Goal: Task Accomplishment & Management: Manage account settings

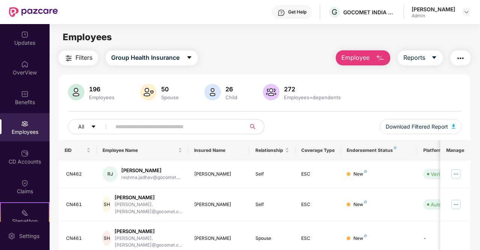
click at [145, 125] on input "text" at bounding box center [175, 126] width 121 height 11
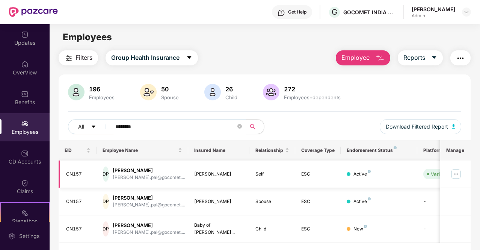
type input "********"
click at [456, 173] on img at bounding box center [456, 174] width 12 height 12
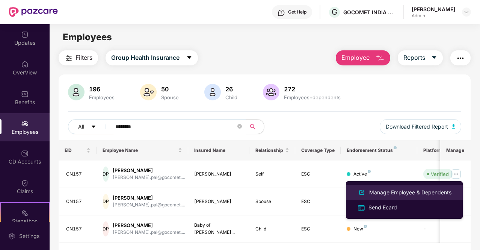
click at [405, 195] on div "Manage Employee & Dependents" at bounding box center [410, 192] width 85 height 8
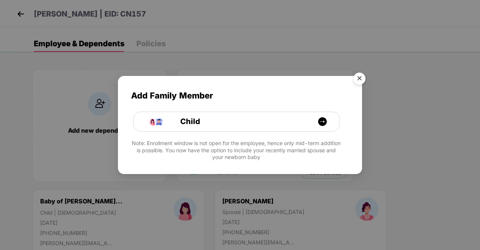
click at [361, 73] on img "Close" at bounding box center [359, 79] width 21 height 21
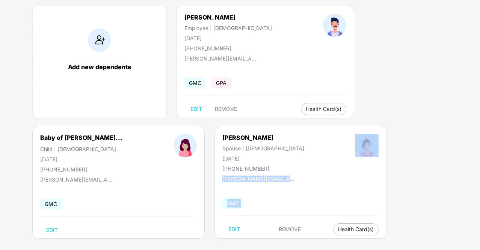
scroll to position [71, 0]
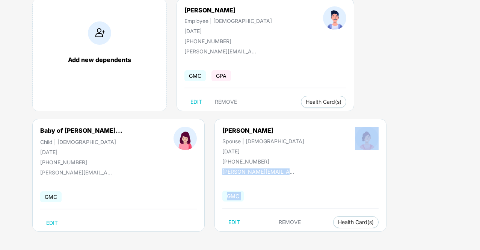
drag, startPoint x: 449, startPoint y: 128, endPoint x: 460, endPoint y: 254, distance: 126.7
click at [460, 179] on html "Debabrata Pal | EID: CN157 Employee & Dependents Policies Add new dependents De…" at bounding box center [240, 54] width 480 height 250
click at [442, 180] on div "Add new dependents Debabrata Pal Employee | Male 24 Dec 1989 +916291694864 deba…" at bounding box center [248, 118] width 463 height 263
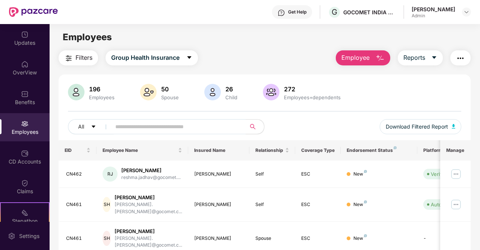
click at [463, 58] on img "button" at bounding box center [460, 58] width 9 height 9
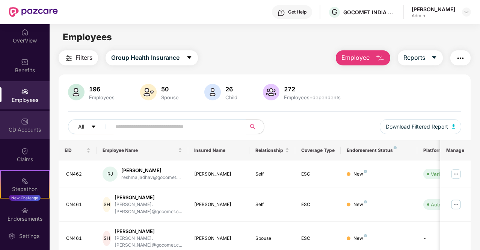
click at [26, 121] on img at bounding box center [25, 122] width 8 height 8
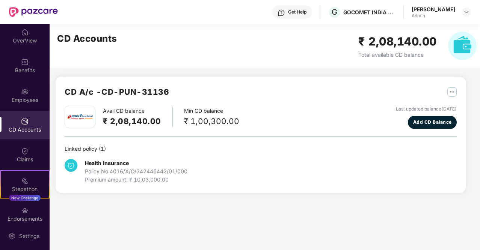
scroll to position [69, 0]
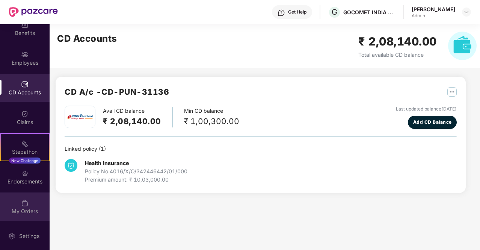
click at [21, 203] on img at bounding box center [25, 203] width 8 height 8
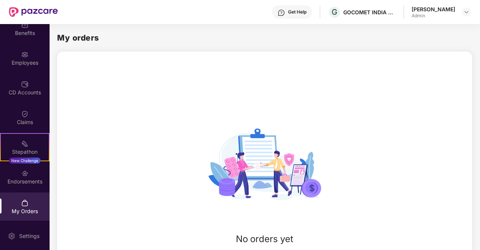
click at [307, 15] on div "Get Help" at bounding box center [297, 12] width 18 height 6
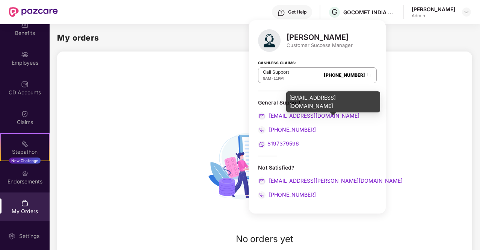
click at [300, 115] on span "[EMAIL_ADDRESS][DOMAIN_NAME]" at bounding box center [313, 115] width 92 height 6
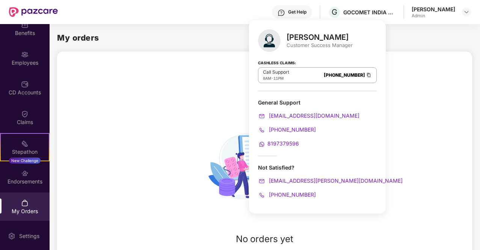
click at [379, 145] on div "Divya Chandraprakash Pardhi Customer Success Manager Cashless Claims: Call Supp…" at bounding box center [317, 116] width 137 height 193
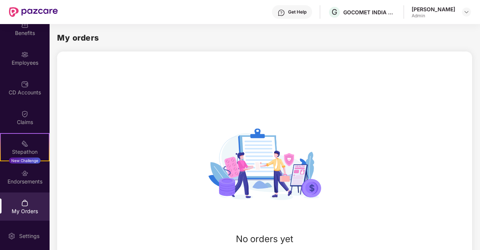
click at [416, 172] on div "No orders yet Explore benefits" at bounding box center [264, 187] width 415 height 159
click at [21, 117] on img at bounding box center [25, 114] width 8 height 8
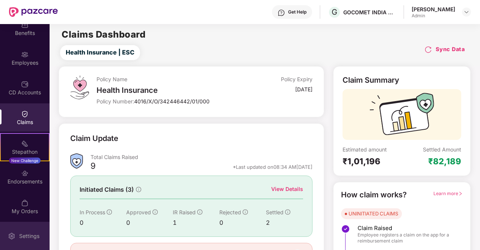
click at [24, 237] on div "Settings" at bounding box center [29, 236] width 25 height 8
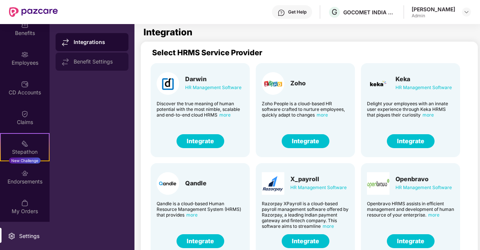
click at [93, 62] on div "Benefit Settings" at bounding box center [98, 62] width 49 height 6
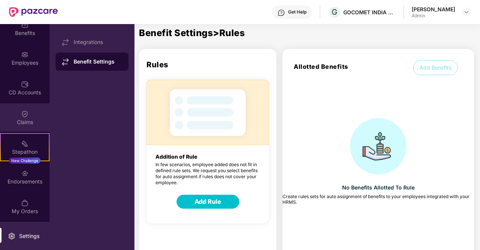
click at [25, 113] on img at bounding box center [25, 114] width 8 height 8
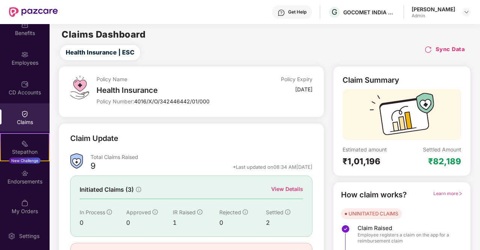
click at [26, 93] on div "CD Accounts" at bounding box center [25, 93] width 50 height 8
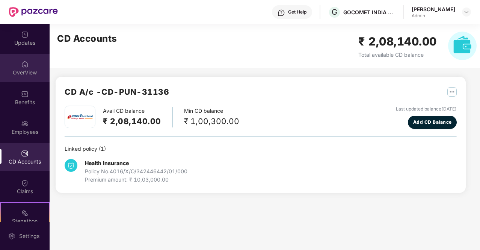
click at [20, 70] on div "OverView" at bounding box center [25, 73] width 50 height 8
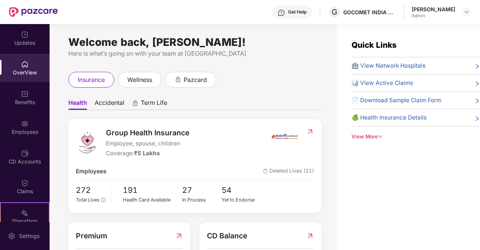
click at [384, 135] on div "View More" at bounding box center [416, 137] width 128 height 8
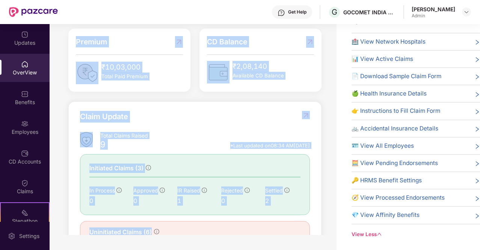
scroll to position [215, 0]
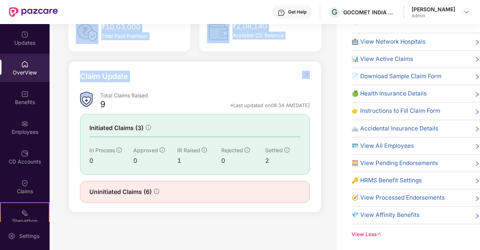
drag, startPoint x: 319, startPoint y: 159, endPoint x: 287, endPoint y: 83, distance: 83.2
click at [287, 83] on div "Group Health Insurance Employee, spouse, children Coverage: ₹5 Lakhs Employees …" at bounding box center [194, 48] width 253 height 327
click at [286, 82] on div "Claim Update" at bounding box center [195, 81] width 230 height 21
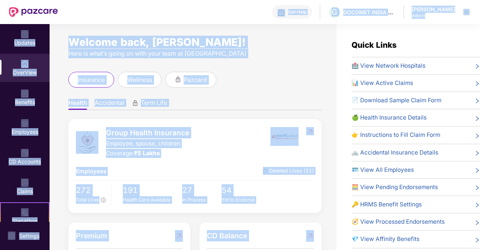
scroll to position [0, 0]
drag, startPoint x: 292, startPoint y: 140, endPoint x: 274, endPoint y: 6, distance: 135.7
click at [274, 6] on div "Get Help G GOCOMET INDIA PRIVATE LIMITED [PERSON_NAME] Admin Updates OverView B…" at bounding box center [240, 125] width 480 height 250
click at [260, 82] on div "insurance wellness pazcard" at bounding box center [194, 80] width 253 height 16
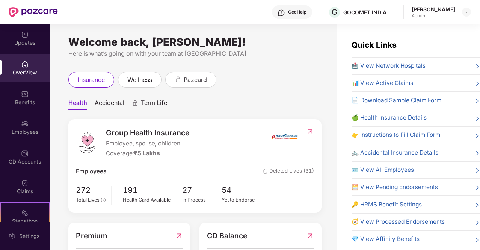
click at [307, 13] on div "Get Help" at bounding box center [297, 12] width 18 height 6
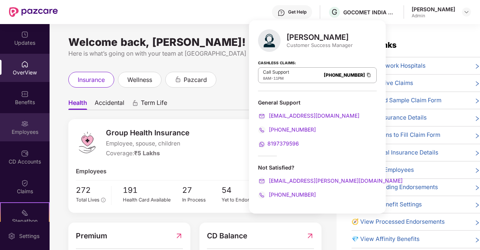
click at [19, 131] on div "Employees" at bounding box center [25, 132] width 50 height 8
